Goal: Task Accomplishment & Management: Manage account settings

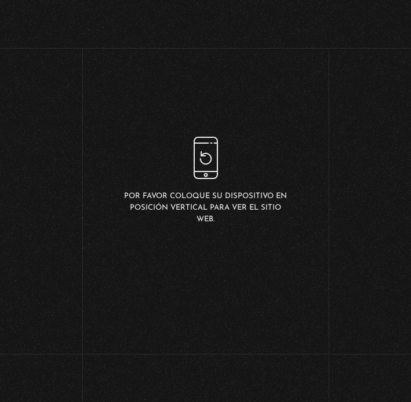
click at [206, 161] on div "Por favor coloque su dispositivo en posición vertical para ver el sitio web." at bounding box center [205, 181] width 165 height 89
click at [207, 154] on div "Por favor coloque su dispositivo en posición vertical para ver el sitio web." at bounding box center [205, 181] width 165 height 89
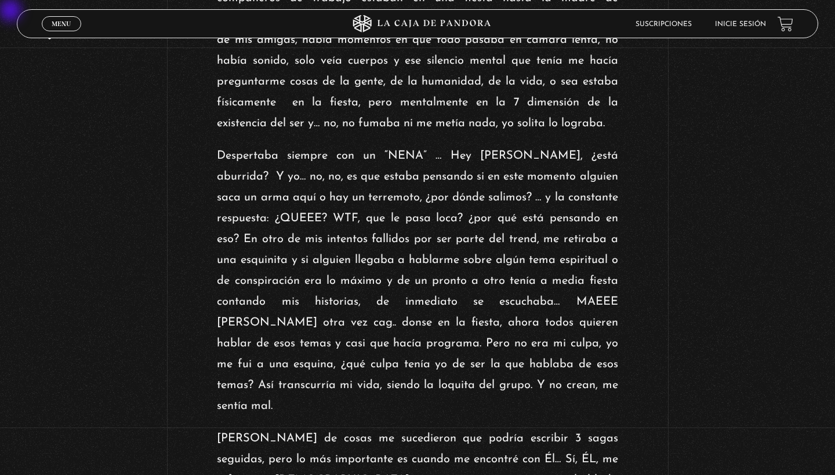
scroll to position [989, 0]
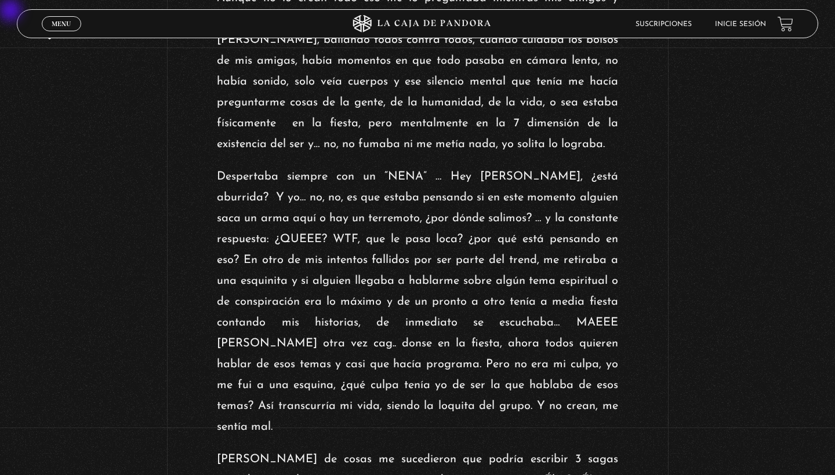
click at [410, 30] on li "Inicie sesión" at bounding box center [740, 24] width 51 height 18
click at [410, 22] on link "Inicie sesión" at bounding box center [740, 24] width 51 height 7
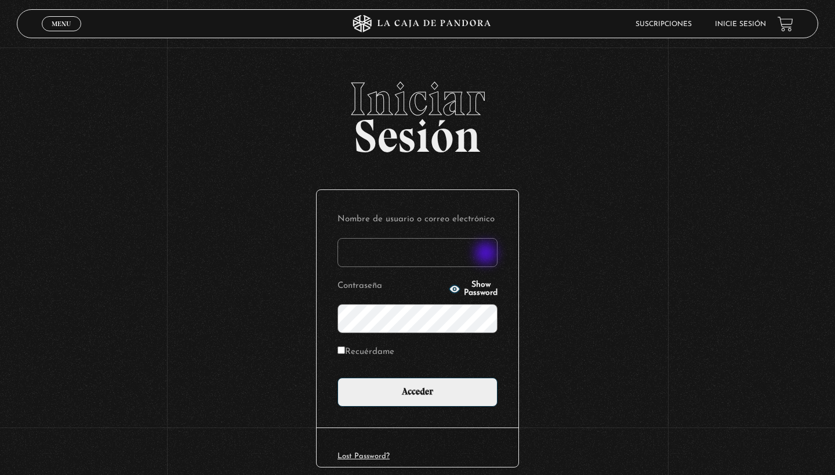
click at [487, 254] on input "Nombre de usuario o correo electrónico" at bounding box center [417, 252] width 160 height 29
type input "lao"
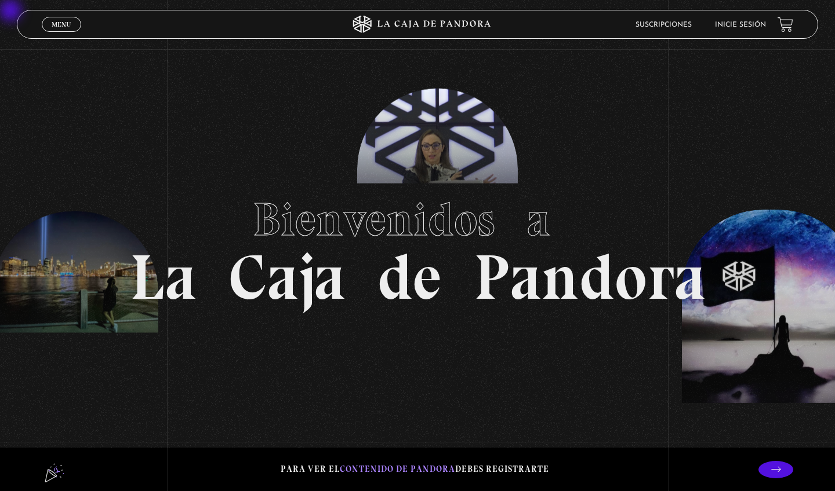
click at [410, 27] on link "Inicie sesión" at bounding box center [740, 24] width 51 height 7
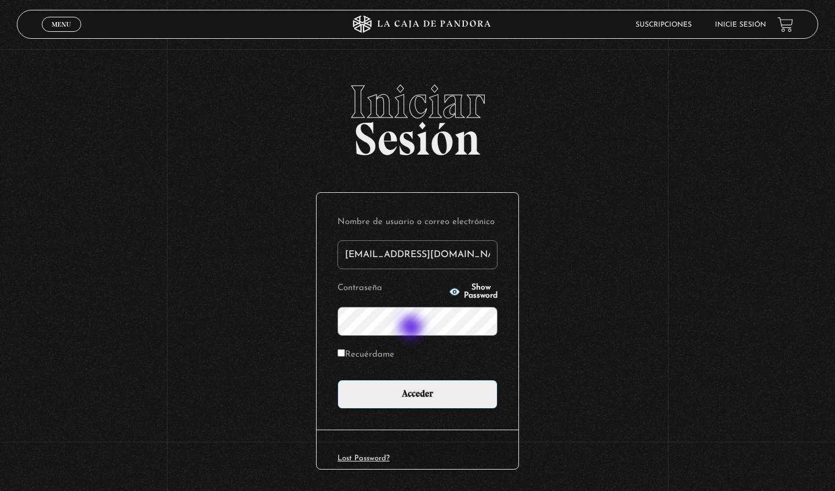
type input "[EMAIL_ADDRESS][DOMAIN_NAME]"
click at [344, 357] on input "Recuérdame" at bounding box center [341, 353] width 8 height 8
checkbox input "true"
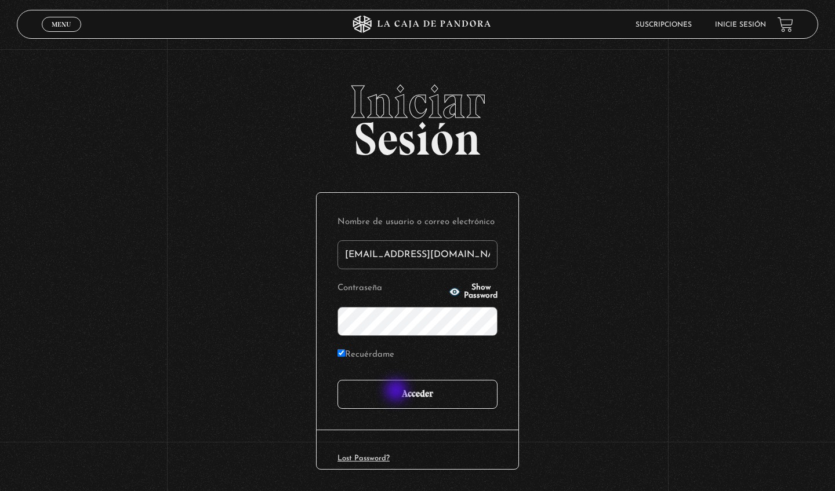
click at [398, 394] on input "Acceder" at bounding box center [417, 394] width 160 height 29
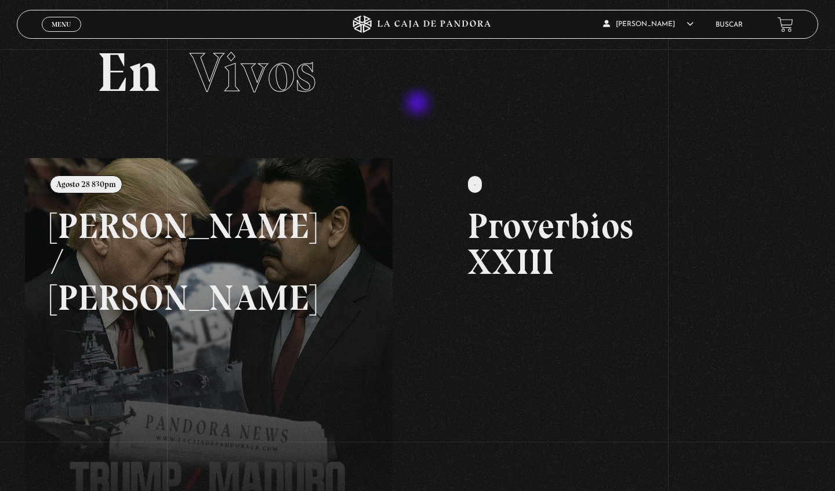
scroll to position [34, 0]
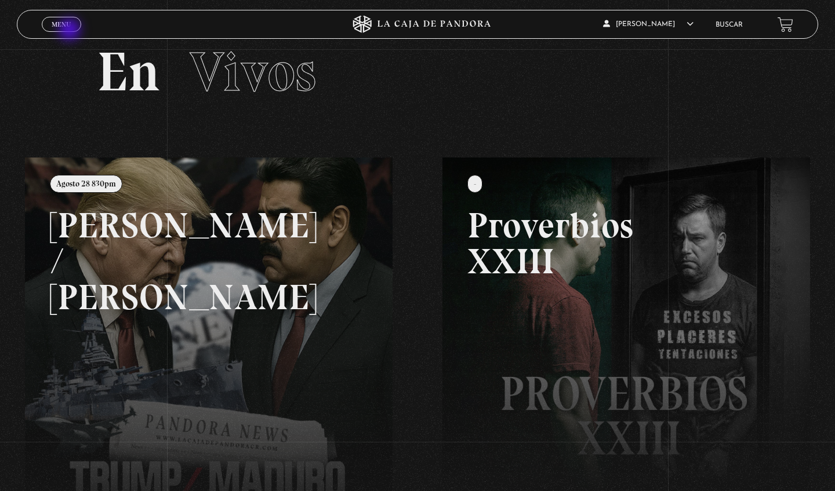
click at [71, 31] on span "Cerrar" at bounding box center [61, 35] width 27 height 8
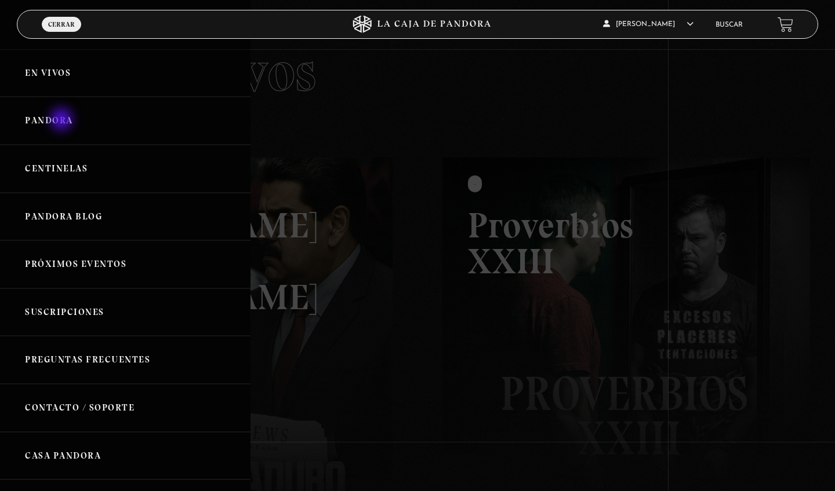
click at [63, 121] on link "Pandora" at bounding box center [125, 121] width 250 height 48
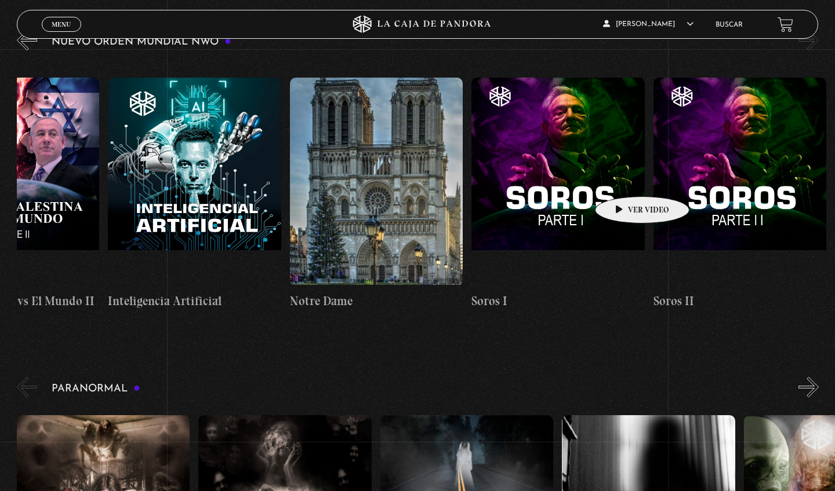
scroll to position [227, 0]
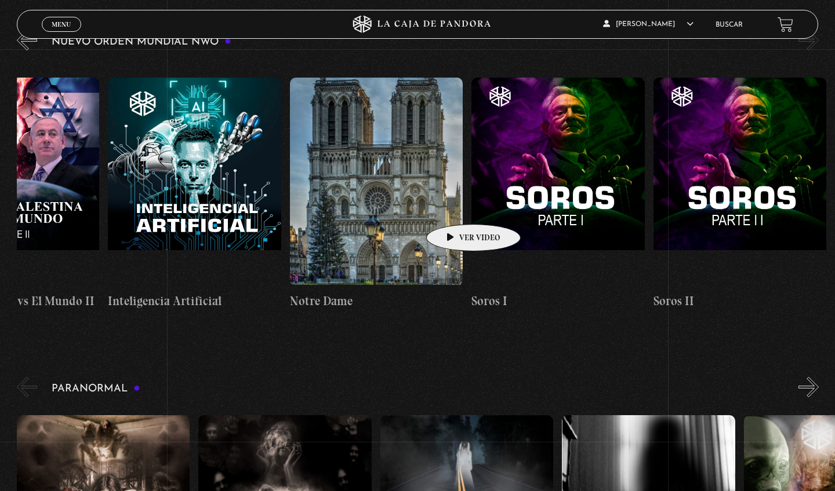
click at [455, 207] on figure at bounding box center [376, 182] width 173 height 209
